Goal: Information Seeking & Learning: Learn about a topic

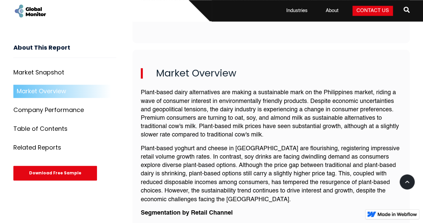
scroll to position [457, 0]
drag, startPoint x: 202, startPoint y: 84, endPoint x: 234, endPoint y: 91, distance: 33.6
click at [234, 91] on p "Plant-based dairy alternatives are making a sustainable mark on the Philippines…" at bounding box center [271, 113] width 261 height 51
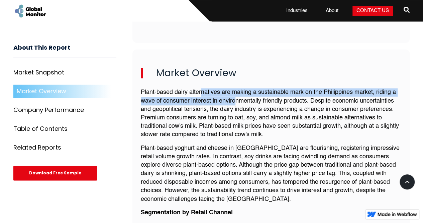
click at [234, 91] on p "Plant-based dairy alternatives are making a sustainable mark on the Philippines…" at bounding box center [271, 113] width 261 height 51
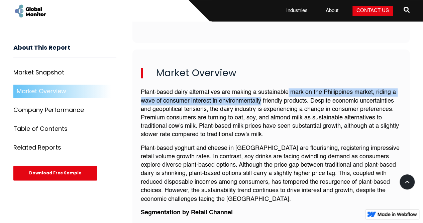
drag, startPoint x: 234, startPoint y: 91, endPoint x: 301, endPoint y: 85, distance: 67.3
click at [301, 88] on p "Plant-based dairy alternatives are making a sustainable mark on the Philippines…" at bounding box center [271, 113] width 261 height 51
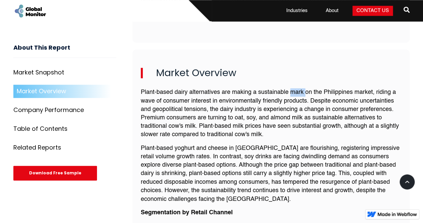
drag, startPoint x: 301, startPoint y: 85, endPoint x: 311, endPoint y: 93, distance: 13.1
click at [311, 93] on p "Plant-based dairy alternatives are making a sustainable mark on the Philippines…" at bounding box center [271, 113] width 261 height 51
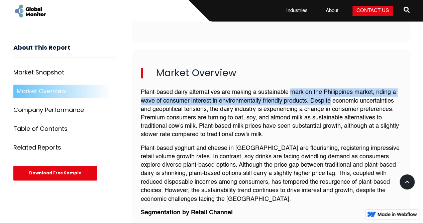
click at [311, 93] on p "Plant-based dairy alternatives are making a sustainable mark on the Philippines…" at bounding box center [271, 113] width 261 height 51
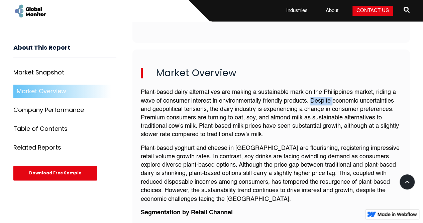
drag, startPoint x: 311, startPoint y: 93, endPoint x: 314, endPoint y: 99, distance: 6.1
click at [314, 99] on p "Plant-based dairy alternatives are making a sustainable mark on the Philippines…" at bounding box center [271, 113] width 261 height 51
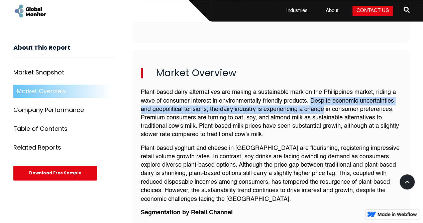
click at [314, 99] on p "Plant-based dairy alternatives are making a sustainable mark on the Philippines…" at bounding box center [271, 113] width 261 height 51
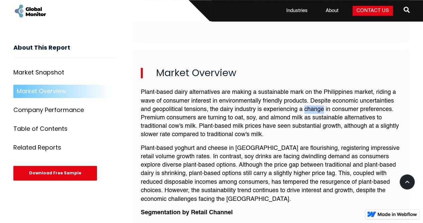
drag, startPoint x: 314, startPoint y: 99, endPoint x: 317, endPoint y: 106, distance: 8.0
click at [317, 106] on p "Plant-based dairy alternatives are making a sustainable mark on the Philippines…" at bounding box center [271, 113] width 261 height 51
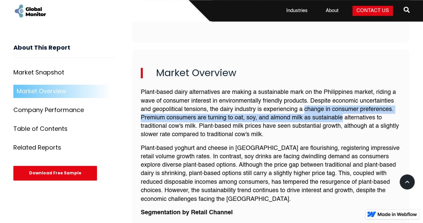
click at [317, 106] on p "Plant-based dairy alternatives are making a sustainable mark on the Philippines…" at bounding box center [271, 113] width 261 height 51
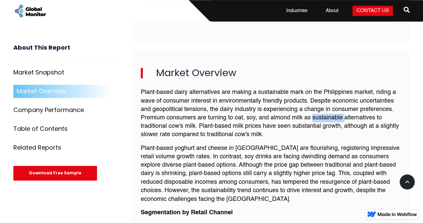
click at [317, 106] on p "Plant-based dairy alternatives are making a sustainable mark on the Philippines…" at bounding box center [271, 113] width 261 height 51
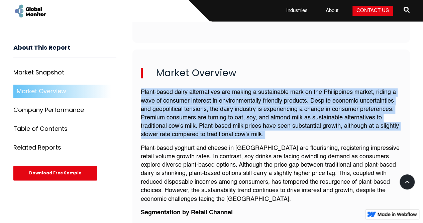
click at [317, 106] on p "Plant-based dairy alternatives are making a sustainable mark on the Philippines…" at bounding box center [271, 113] width 261 height 51
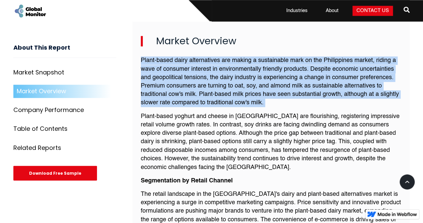
scroll to position [489, 0]
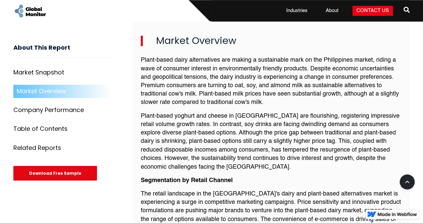
click at [317, 112] on p "Plant-based yoghurt and cheese in [GEOGRAPHIC_DATA] are flourishing, registerin…" at bounding box center [271, 141] width 261 height 59
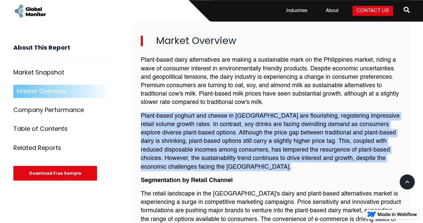
click at [317, 112] on p "Plant-based yoghurt and cheese in [GEOGRAPHIC_DATA] are flourishing, registerin…" at bounding box center [271, 141] width 261 height 59
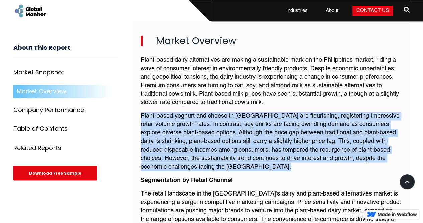
click at [317, 112] on p "Plant-based yoghurt and cheese in [GEOGRAPHIC_DATA] are flourishing, registerin…" at bounding box center [271, 141] width 261 height 59
click at [310, 123] on p "Plant-based yoghurt and cheese in [GEOGRAPHIC_DATA] are flourishing, registerin…" at bounding box center [271, 141] width 261 height 59
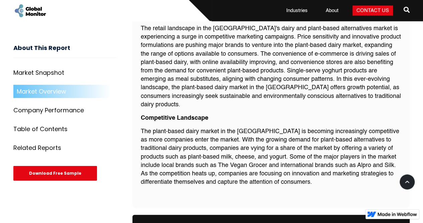
scroll to position [658, 0]
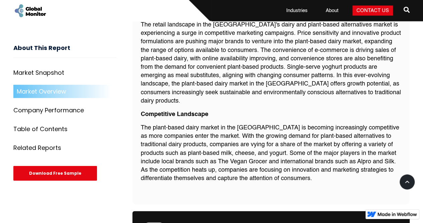
click at [275, 124] on p "The plant-based dairy market in the [GEOGRAPHIC_DATA] is becoming increasingly …" at bounding box center [271, 153] width 261 height 59
click at [267, 124] on p "The plant-based dairy market in the [GEOGRAPHIC_DATA] is becoming increasingly …" at bounding box center [271, 153] width 261 height 59
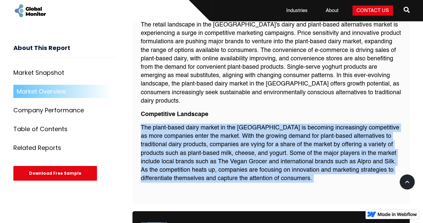
click at [267, 124] on p "The plant-based dairy market in the [GEOGRAPHIC_DATA] is becoming increasingly …" at bounding box center [271, 153] width 261 height 59
click at [275, 124] on p "The plant-based dairy market in the [GEOGRAPHIC_DATA] is becoming increasingly …" at bounding box center [271, 153] width 261 height 59
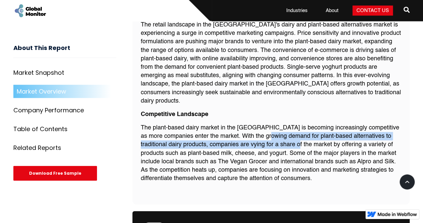
drag, startPoint x: 275, startPoint y: 116, endPoint x: 285, endPoint y: 125, distance: 13.5
click at [285, 125] on p "The plant-based dairy market in the [GEOGRAPHIC_DATA] is becoming increasingly …" at bounding box center [271, 153] width 261 height 59
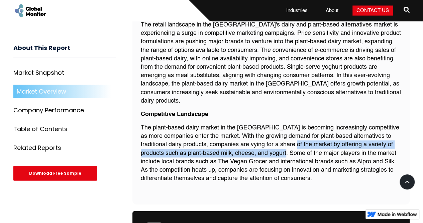
drag, startPoint x: 285, startPoint y: 125, endPoint x: 277, endPoint y: 138, distance: 15.5
click at [277, 138] on p "The plant-based dairy market in the [GEOGRAPHIC_DATA] is becoming increasingly …" at bounding box center [271, 153] width 261 height 59
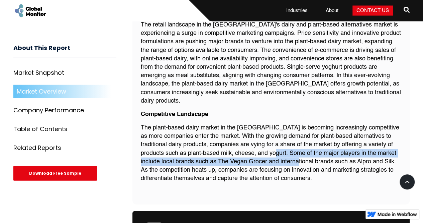
drag, startPoint x: 277, startPoint y: 138, endPoint x: 271, endPoint y: 143, distance: 7.6
click at [271, 143] on p "The plant-based dairy market in the [GEOGRAPHIC_DATA] is becoming increasingly …" at bounding box center [271, 153] width 261 height 59
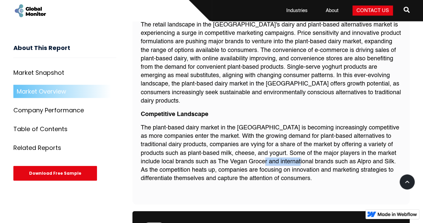
drag, startPoint x: 271, startPoint y: 143, endPoint x: 294, endPoint y: 142, distance: 23.2
click at [294, 142] on p "The plant-based dairy market in the [GEOGRAPHIC_DATA] is becoming increasingly …" at bounding box center [271, 153] width 261 height 59
drag, startPoint x: 294, startPoint y: 142, endPoint x: 297, endPoint y: 148, distance: 7.0
click at [297, 148] on p "The plant-based dairy market in the [GEOGRAPHIC_DATA] is becoming increasingly …" at bounding box center [271, 153] width 261 height 59
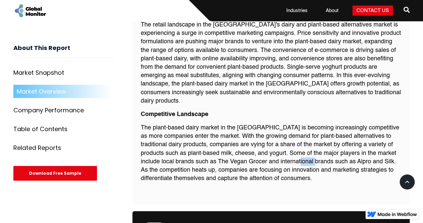
click at [297, 148] on p "The plant-based dairy market in the [GEOGRAPHIC_DATA] is becoming increasingly …" at bounding box center [271, 153] width 261 height 59
drag, startPoint x: 297, startPoint y: 148, endPoint x: 303, endPoint y: 153, distance: 7.3
click at [303, 153] on p "The plant-based dairy market in the [GEOGRAPHIC_DATA] is becoming increasingly …" at bounding box center [271, 153] width 261 height 59
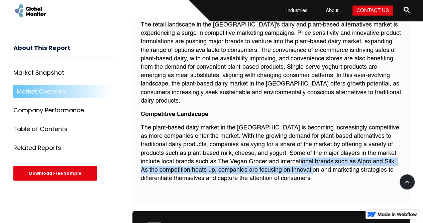
click at [303, 153] on p "The plant-based dairy market in the [GEOGRAPHIC_DATA] is becoming increasingly …" at bounding box center [271, 153] width 261 height 59
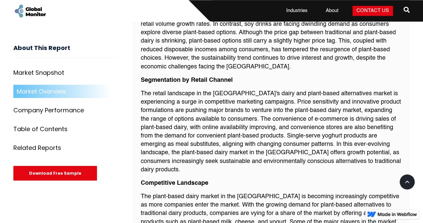
scroll to position [704, 0]
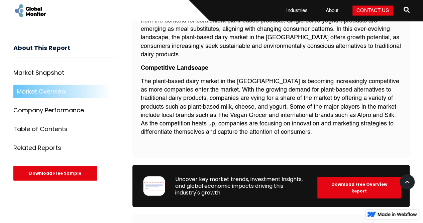
click at [291, 77] on p "The plant-based dairy market in the [GEOGRAPHIC_DATA] is becoming increasingly …" at bounding box center [271, 106] width 261 height 59
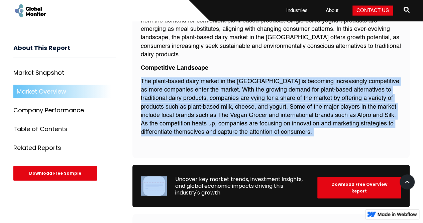
click at [291, 77] on p "The plant-based dairy market in the [GEOGRAPHIC_DATA] is becoming increasingly …" at bounding box center [271, 106] width 261 height 59
click at [296, 77] on p "The plant-based dairy market in the [GEOGRAPHIC_DATA] is becoming increasingly …" at bounding box center [271, 106] width 261 height 59
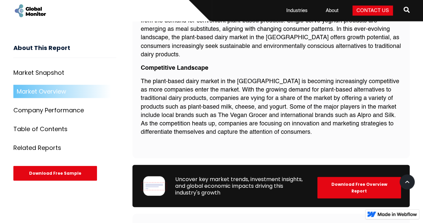
click at [300, 77] on p "The plant-based dairy market in the [GEOGRAPHIC_DATA] is becoming increasingly …" at bounding box center [271, 106] width 261 height 59
click at [301, 77] on p "The plant-based dairy market in the [GEOGRAPHIC_DATA] is becoming increasingly …" at bounding box center [271, 106] width 261 height 59
drag, startPoint x: 199, startPoint y: 98, endPoint x: 247, endPoint y: 98, distance: 48.2
click at [247, 98] on p "The plant-based dairy market in the [GEOGRAPHIC_DATA] is becoming increasingly …" at bounding box center [271, 106] width 261 height 59
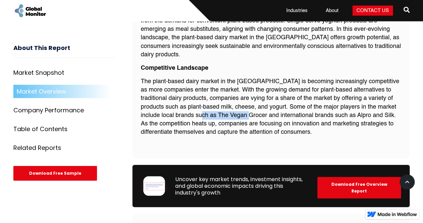
copy p "The Vegan Grocer"
drag, startPoint x: 337, startPoint y: 100, endPoint x: 373, endPoint y: 102, distance: 35.9
click at [373, 102] on p "The plant-based dairy market in the [GEOGRAPHIC_DATA] is becoming increasingly …" at bounding box center [271, 106] width 261 height 59
copy p "Alpro and Silk"
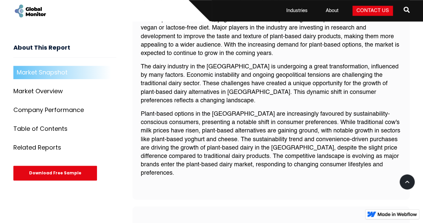
scroll to position [301, 0]
click at [318, 120] on p "Plant-based options in the [GEOGRAPHIC_DATA] are increasingly favoured by susta…" at bounding box center [271, 143] width 261 height 68
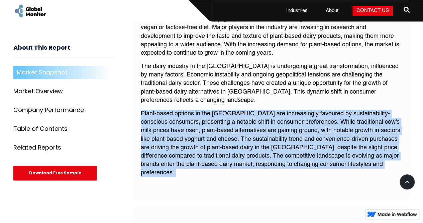
click at [318, 120] on p "Plant-based options in the [GEOGRAPHIC_DATA] are increasingly favoured by susta…" at bounding box center [271, 143] width 261 height 68
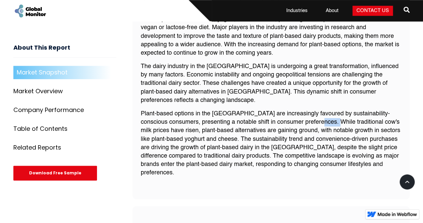
click at [318, 120] on p "Plant-based options in the [GEOGRAPHIC_DATA] are increasingly favoured by susta…" at bounding box center [271, 143] width 261 height 68
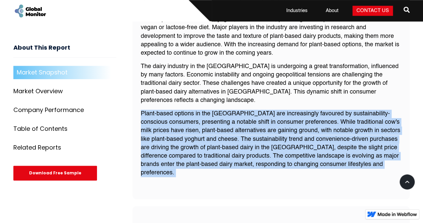
click at [318, 120] on p "Plant-based options in the [GEOGRAPHIC_DATA] are increasingly favoured by susta…" at bounding box center [271, 143] width 261 height 68
click at [310, 144] on p "Plant-based options in the [GEOGRAPHIC_DATA] are increasingly favoured by susta…" at bounding box center [271, 143] width 261 height 68
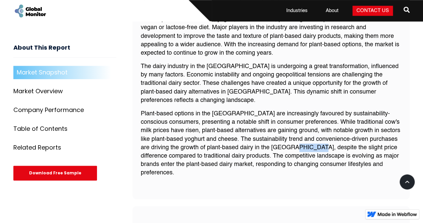
click at [310, 144] on p "Plant-based options in the [GEOGRAPHIC_DATA] are increasingly favoured by susta…" at bounding box center [271, 143] width 261 height 68
click at [310, 152] on p "Plant-based options in the [GEOGRAPHIC_DATA] are increasingly favoured by susta…" at bounding box center [271, 143] width 261 height 68
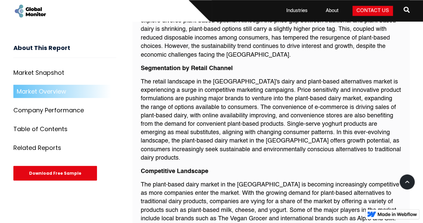
scroll to position [602, 0]
drag, startPoint x: 262, startPoint y: 80, endPoint x: 291, endPoint y: 81, distance: 28.8
click at [291, 81] on p "The retail landscape in the [GEOGRAPHIC_DATA]'s dairy and plant-based alternati…" at bounding box center [271, 119] width 261 height 84
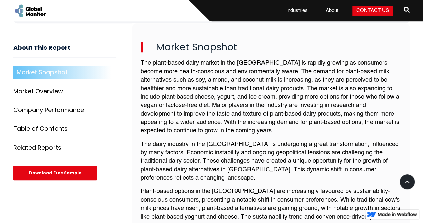
scroll to position [226, 0]
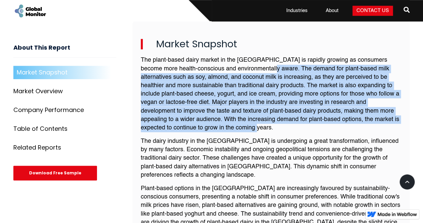
drag, startPoint x: 258, startPoint y: 66, endPoint x: 281, endPoint y: 124, distance: 62.5
click at [281, 124] on p "The plant-based dairy market in the [GEOGRAPHIC_DATA] is rapidly growing as con…" at bounding box center [271, 94] width 261 height 76
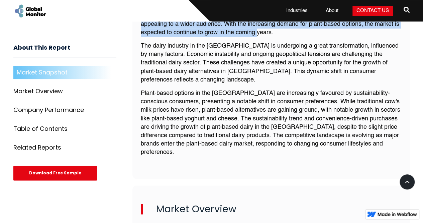
scroll to position [325, 0]
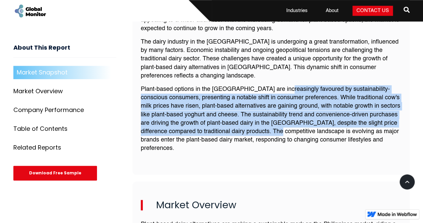
drag, startPoint x: 276, startPoint y: 86, endPoint x: 288, endPoint y: 136, distance: 51.6
click at [288, 136] on p "Plant-based options in the [GEOGRAPHIC_DATA] are increasingly favoured by susta…" at bounding box center [271, 119] width 261 height 68
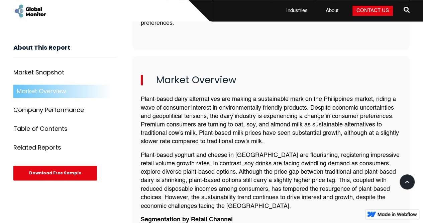
scroll to position [451, 0]
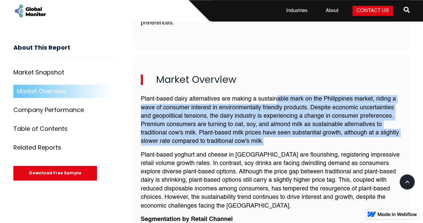
drag, startPoint x: 277, startPoint y: 89, endPoint x: 279, endPoint y: 133, distance: 43.6
click at [279, 133] on p "Plant-based dairy alternatives are making a sustainable mark on the Philippines…" at bounding box center [271, 120] width 261 height 51
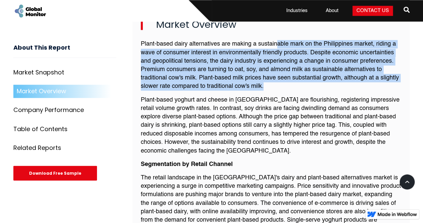
scroll to position [506, 0]
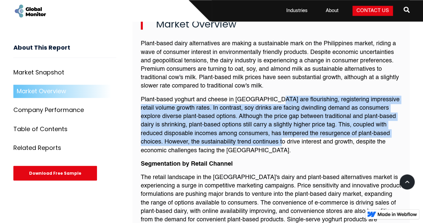
drag, startPoint x: 270, startPoint y: 93, endPoint x: 273, endPoint y: 131, distance: 38.3
click at [273, 131] on p "Plant-based yoghurt and cheese in [GEOGRAPHIC_DATA] are flourishing, registerin…" at bounding box center [271, 124] width 261 height 59
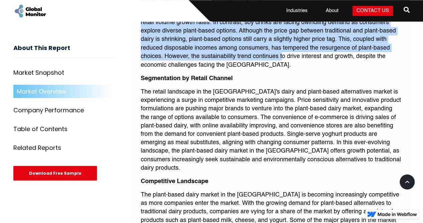
scroll to position [592, 0]
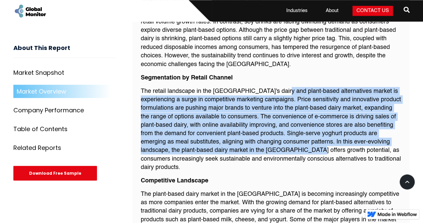
drag, startPoint x: 274, startPoint y: 80, endPoint x: 276, endPoint y: 144, distance: 64.3
click at [276, 144] on p "The retail landscape in the [GEOGRAPHIC_DATA]'s dairy and plant-based alternati…" at bounding box center [271, 129] width 261 height 84
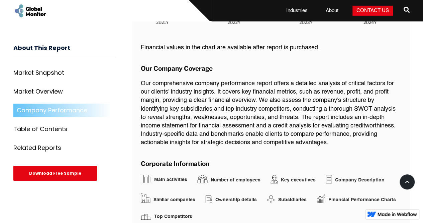
scroll to position [1087, 0]
